Goal: Navigation & Orientation: Find specific page/section

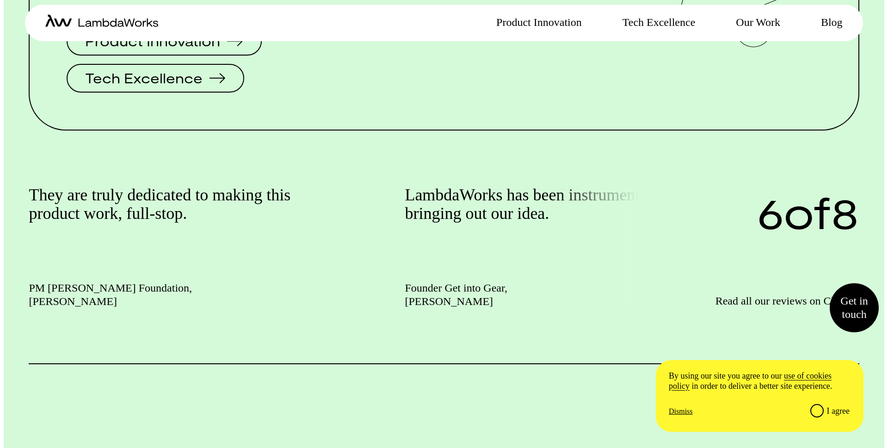
scroll to position [1894, 0]
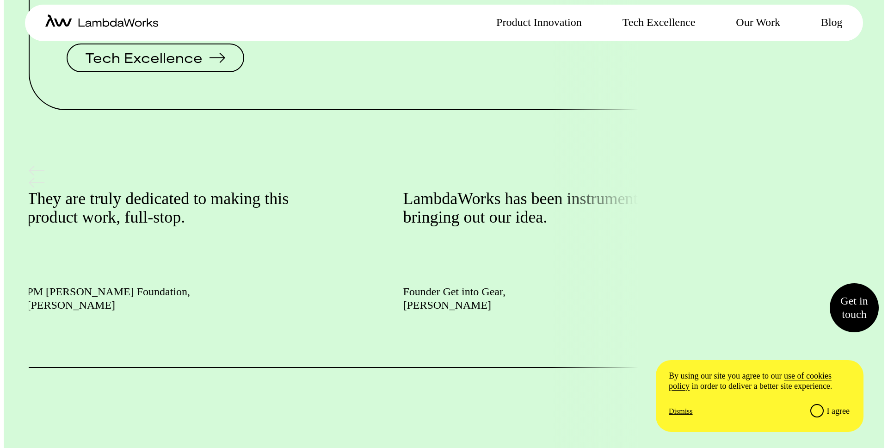
drag, startPoint x: 533, startPoint y: 171, endPoint x: 396, endPoint y: 179, distance: 137.5
click at [403, 190] on p "LambdaWorks has been instrumental in bringing out our idea." at bounding box center [557, 208] width 308 height 37
drag, startPoint x: 522, startPoint y: 190, endPoint x: 92, endPoint y: 293, distance: 442.1
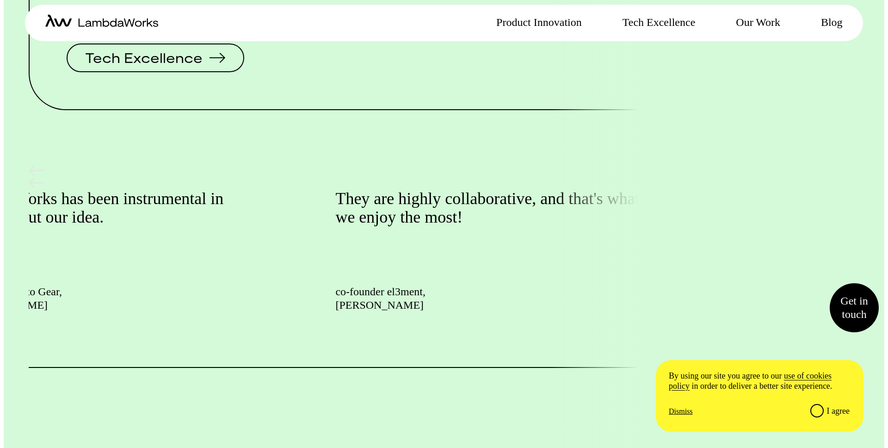
drag, startPoint x: 540, startPoint y: 171, endPoint x: 333, endPoint y: 170, distance: 206.7
click at [335, 190] on p "They are highly collaborative, and that's what we enjoy the most!" at bounding box center [489, 208] width 308 height 37
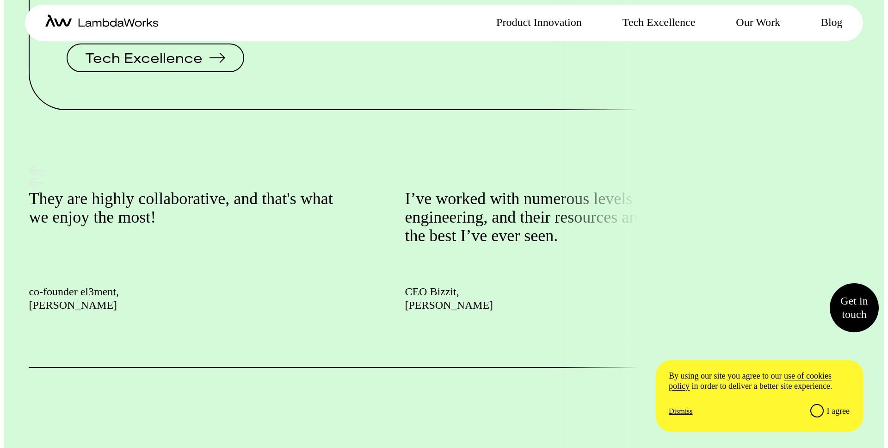
drag, startPoint x: 333, startPoint y: 170, endPoint x: 442, endPoint y: 168, distance: 108.7
click at [442, 190] on div "LambdaWorks has been instrumental in bringing out our idea. Founder Get into Ge…" at bounding box center [29, 251] width 6766 height 122
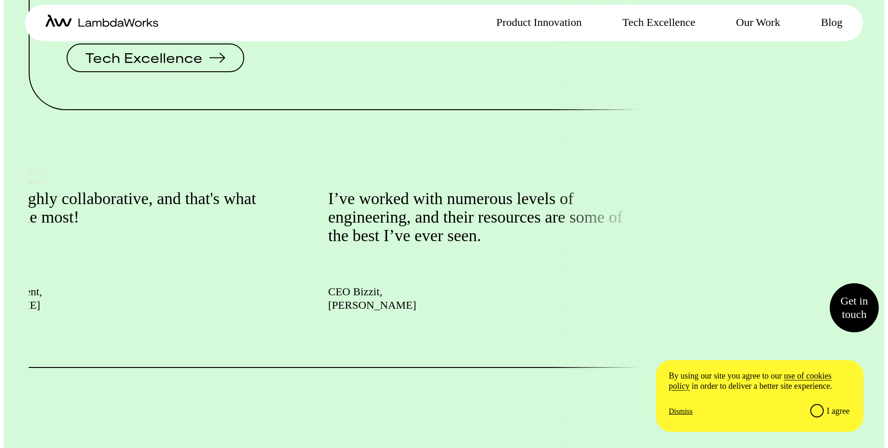
drag, startPoint x: 466, startPoint y: 194, endPoint x: 343, endPoint y: 194, distance: 123.0
click at [343, 194] on p "I’ve worked with numerous levels of engineering, and their resources are some o…" at bounding box center [482, 217] width 308 height 55
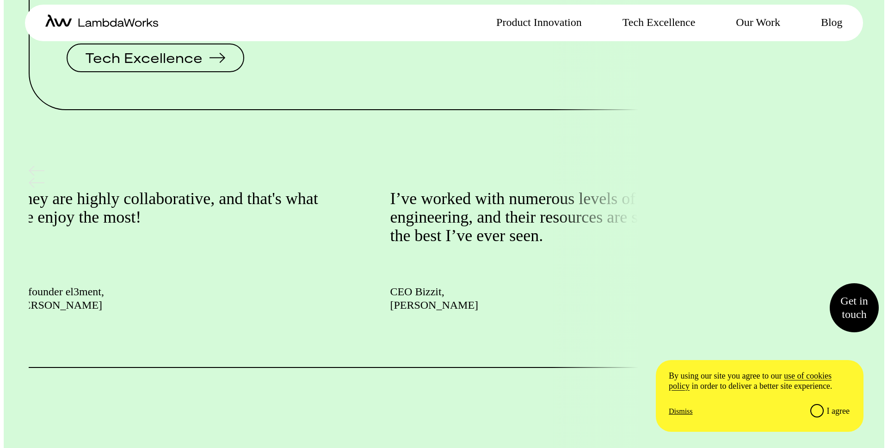
drag, startPoint x: 513, startPoint y: 204, endPoint x: 264, endPoint y: 267, distance: 257.3
click at [390, 267] on div "I’ve worked with numerous levels of engineering, and their resources are some o…" at bounding box center [578, 251] width 376 height 122
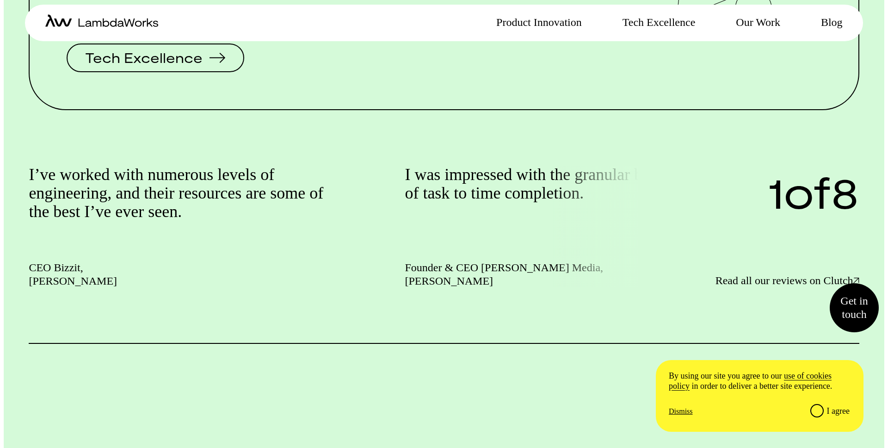
drag, startPoint x: 566, startPoint y: 210, endPoint x: 274, endPoint y: 229, distance: 292.8
click at [274, 229] on div "Click+Drag LambdaWorks has been instrumental in bringing out our idea. Founder …" at bounding box center [444, 227] width 830 height 122
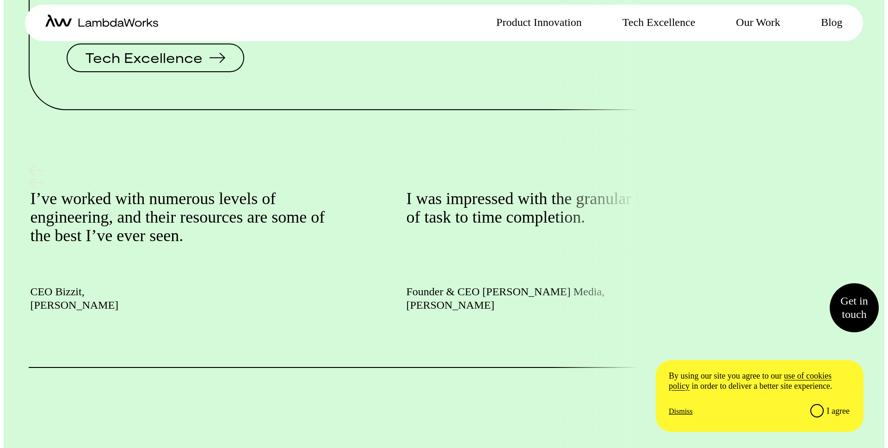
drag, startPoint x: 399, startPoint y: 209, endPoint x: 661, endPoint y: 196, distance: 262.4
click at [661, 196] on div "LambdaWorks has been instrumental in bringing out our idea. Founder Get into Ge…" at bounding box center [444, 239] width 830 height 146
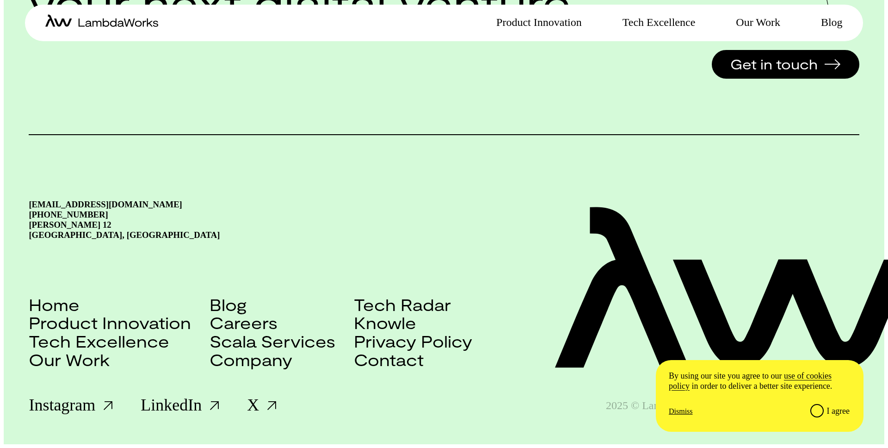
scroll to position [2405, 0]
click at [508, 19] on p "Product Innovation" at bounding box center [539, 22] width 86 height 13
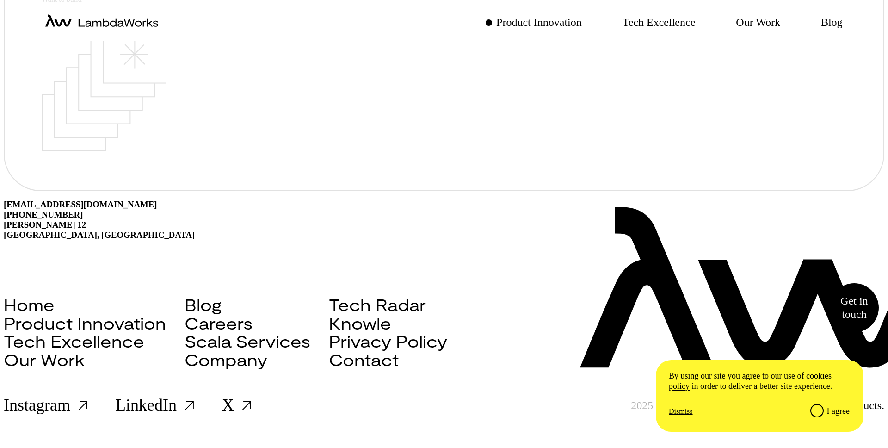
scroll to position [1080, 0]
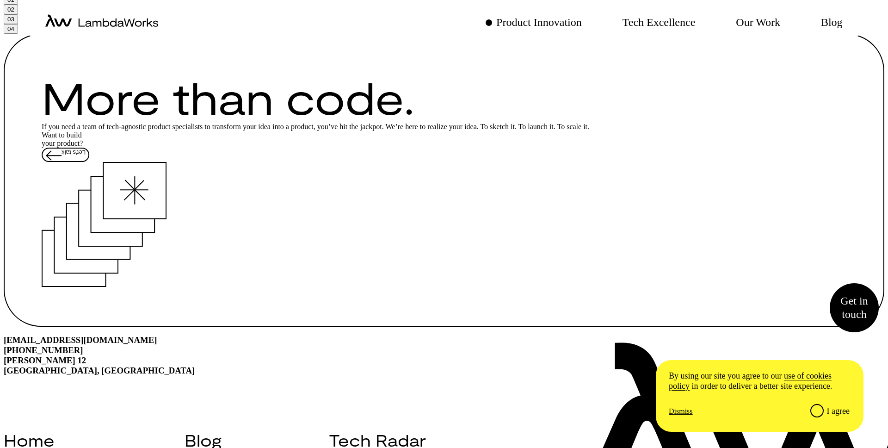
scroll to position [881, 0]
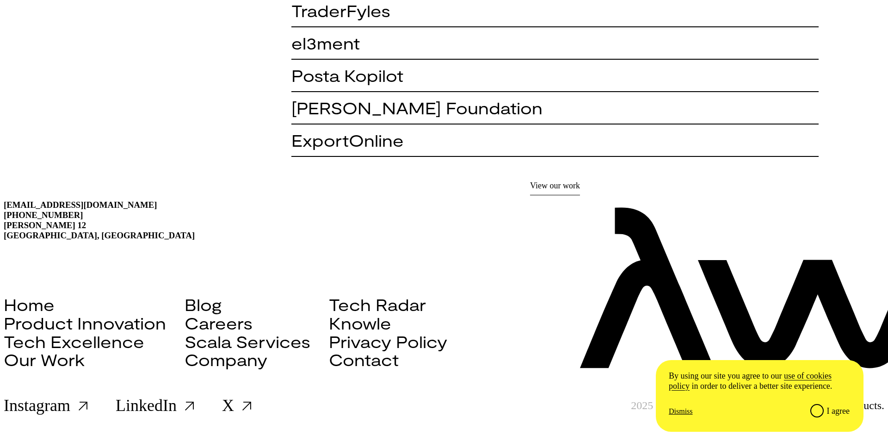
scroll to position [1735, 0]
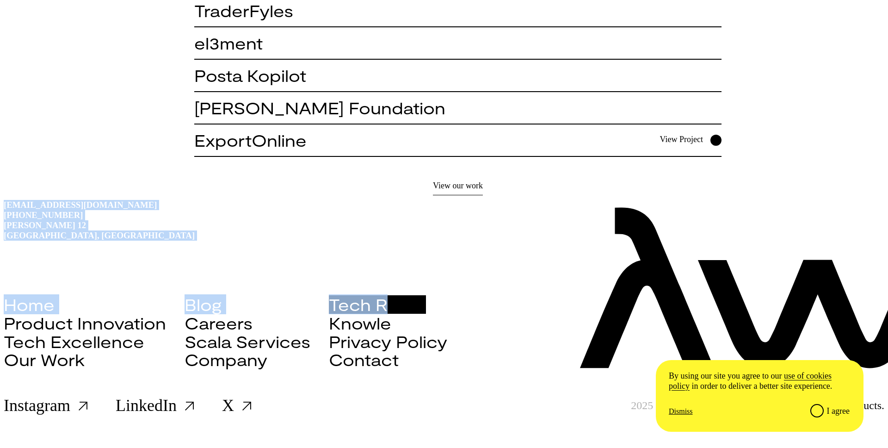
drag, startPoint x: 3, startPoint y: 153, endPoint x: 410, endPoint y: 308, distance: 435.8
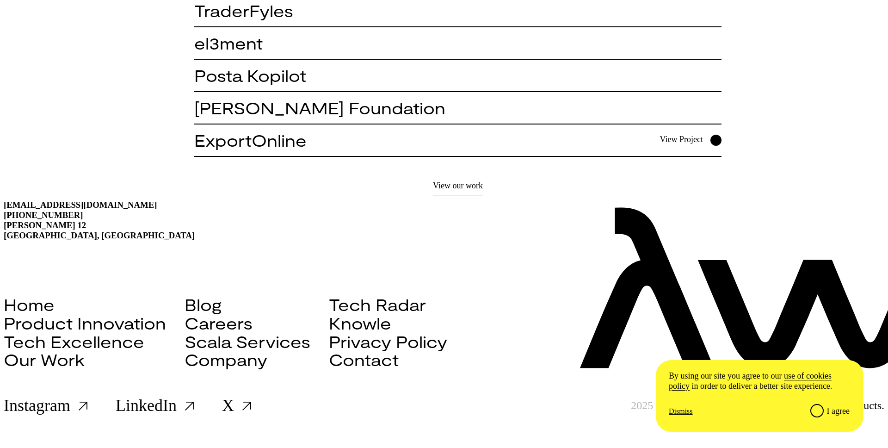
click at [430, 200] on h3 "[EMAIL_ADDRESS][DOMAIN_NAME] [PHONE_NUMBER] [PERSON_NAME][STREET_ADDRESS]" at bounding box center [444, 220] width 880 height 41
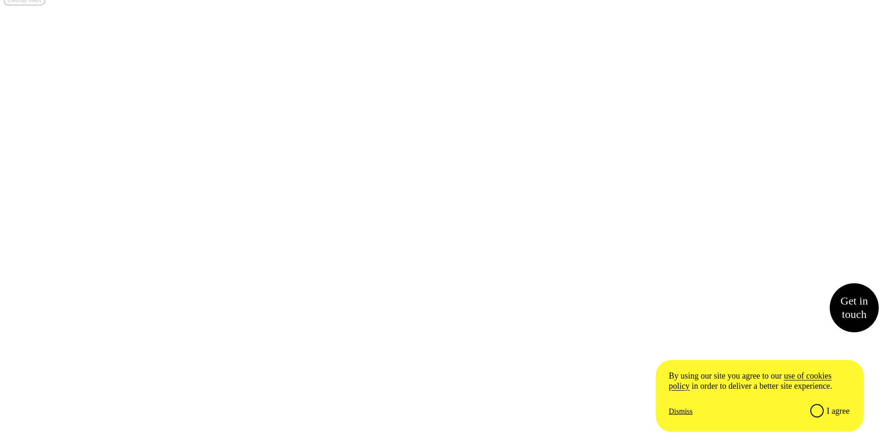
scroll to position [925, 0]
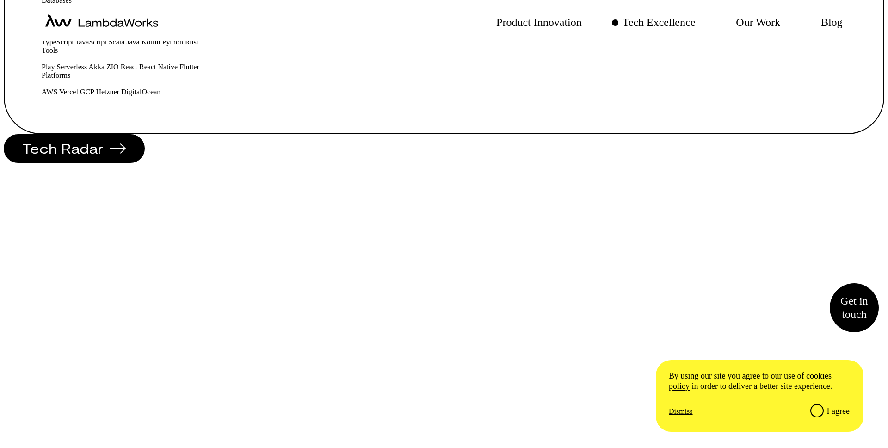
scroll to position [563, 0]
drag, startPoint x: 426, startPoint y: 94, endPoint x: 485, endPoint y: 199, distance: 120.5
click at [485, 96] on div "Databases PostgreSQL [PERSON_NAME] Elasticsearch Redis Apache Druid DynamoDB Re…" at bounding box center [444, 46] width 804 height 100
click at [485, 71] on div "Play Serverless Akka ZIO React React Native Flutter" at bounding box center [444, 66] width 804 height 8
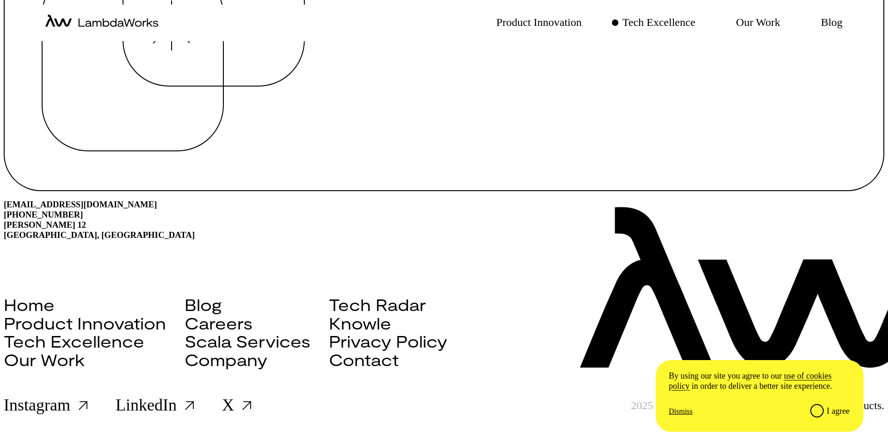
scroll to position [2330, 0]
